Goal: Find specific page/section: Find specific page/section

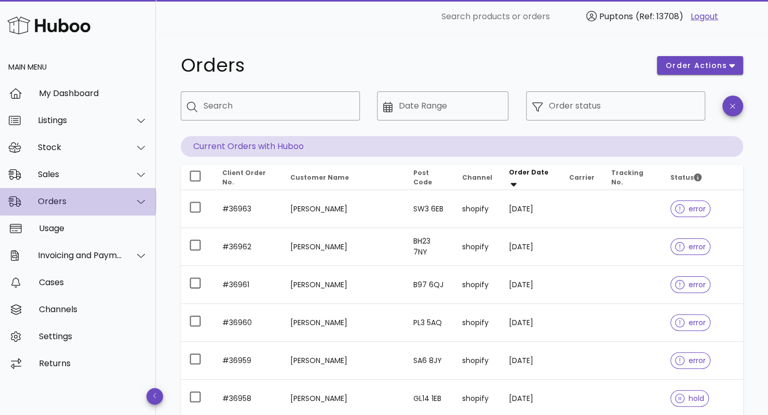
click at [82, 204] on div "Orders" at bounding box center [80, 201] width 85 height 10
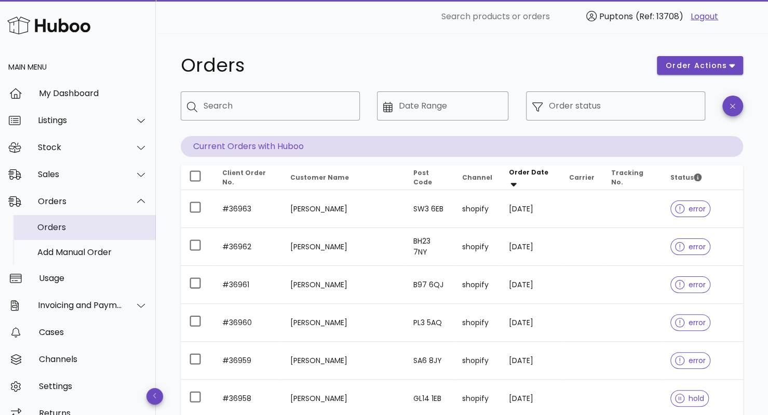
click at [59, 235] on div "Orders" at bounding box center [92, 227] width 110 height 22
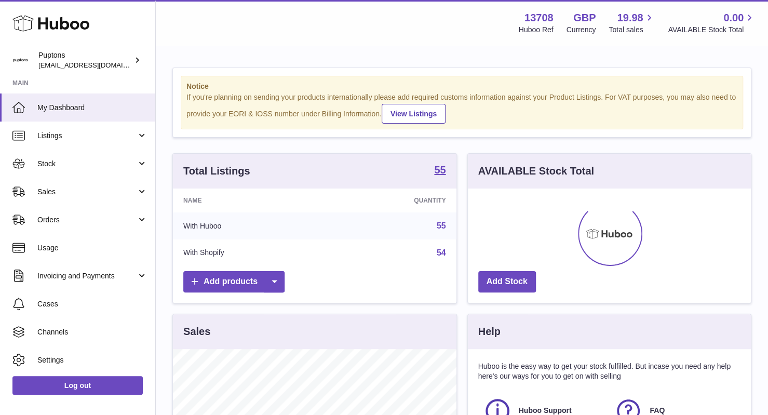
scroll to position [162, 283]
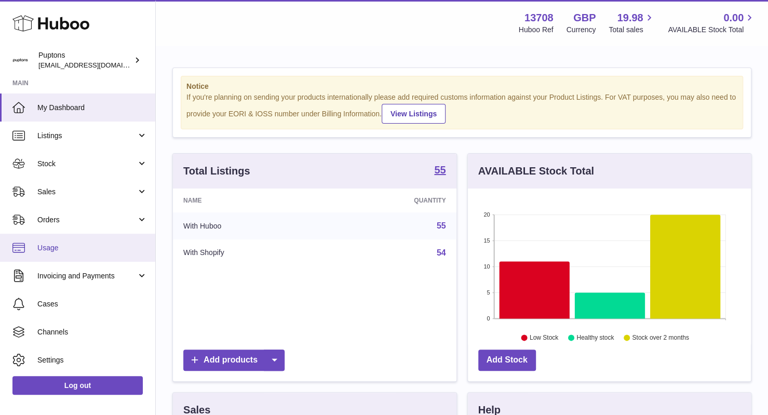
click at [87, 234] on link "Usage" at bounding box center [77, 248] width 155 height 28
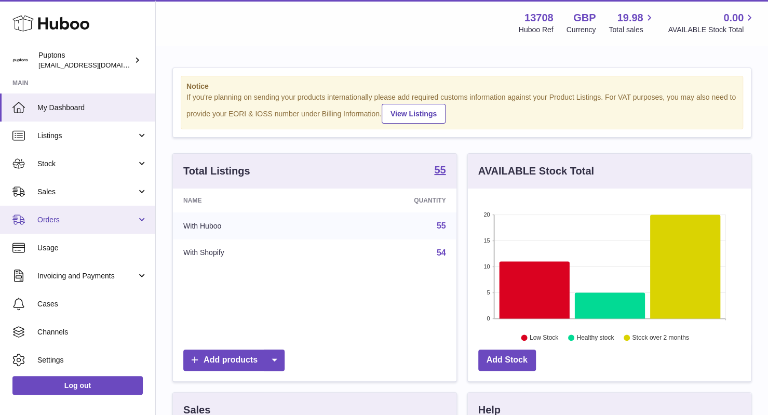
click at [80, 226] on link "Orders" at bounding box center [77, 220] width 155 height 28
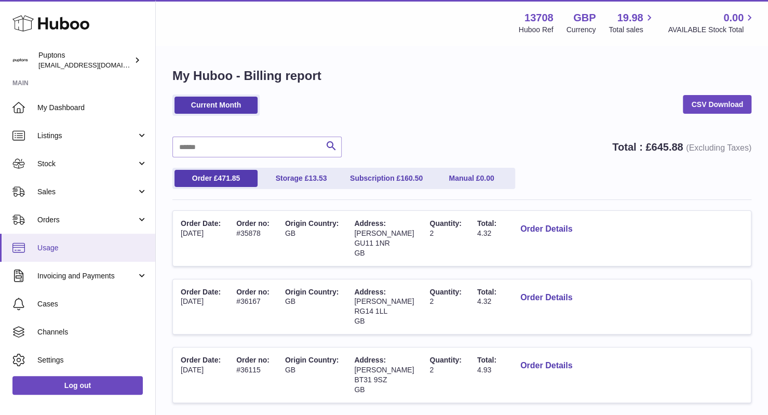
click at [70, 244] on span "Usage" at bounding box center [92, 248] width 110 height 10
click at [78, 219] on span "Orders" at bounding box center [86, 220] width 99 height 10
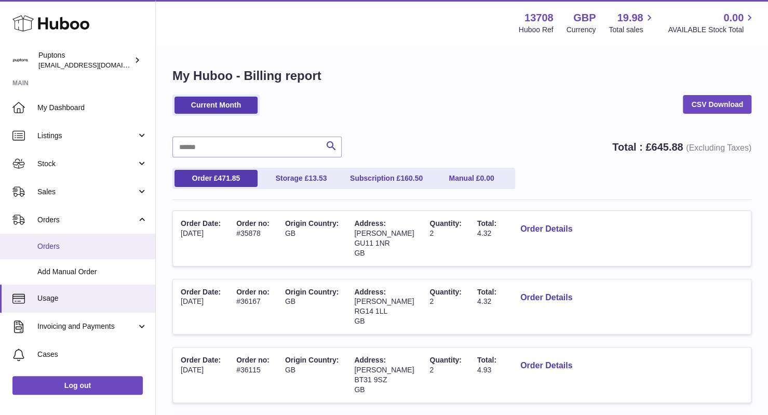
click at [67, 241] on span "Orders" at bounding box center [92, 246] width 110 height 10
